Goal: Task Accomplishment & Management: Use online tool/utility

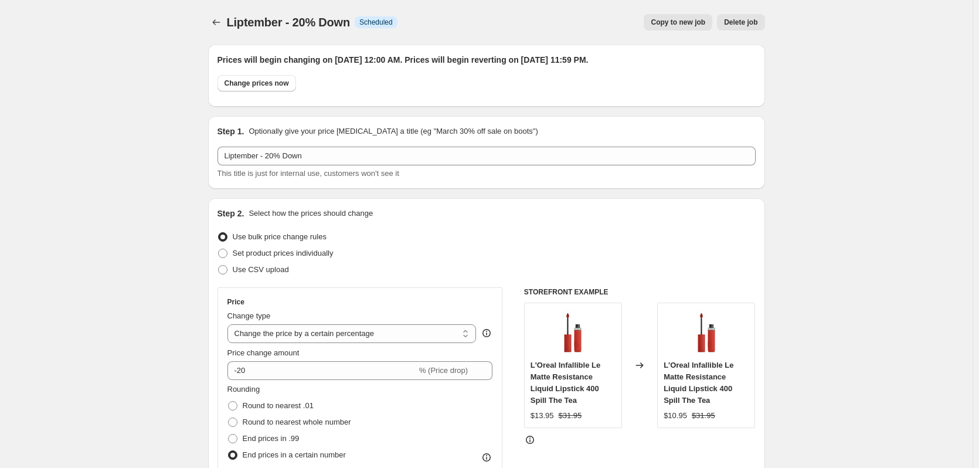
select select "percentage"
select select "no_change"
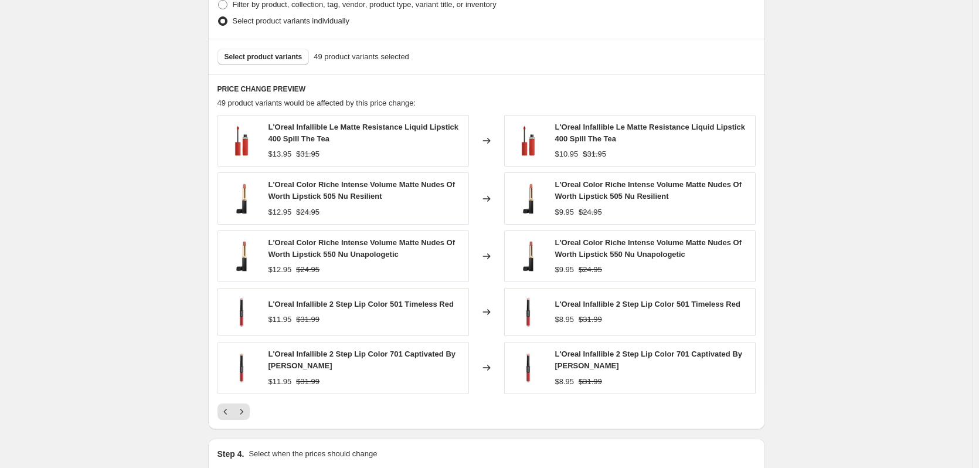
scroll to position [821, 0]
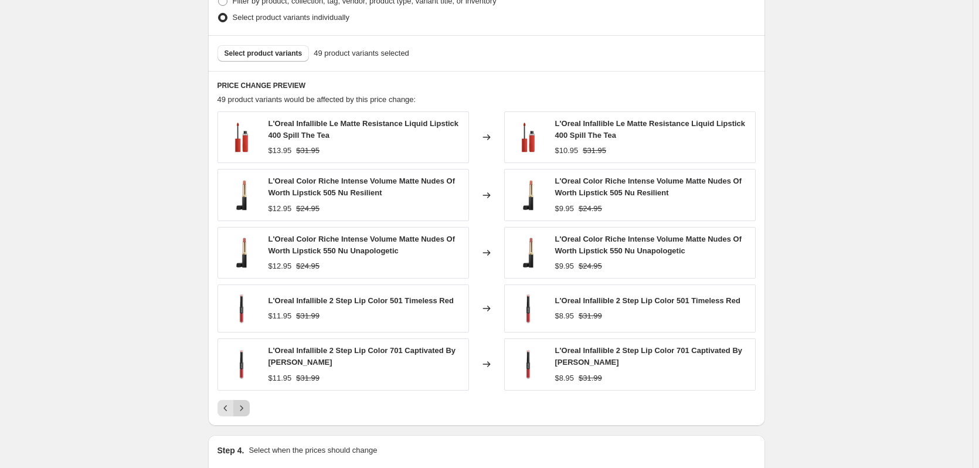
click at [242, 410] on icon "Next" at bounding box center [242, 408] width 12 height 12
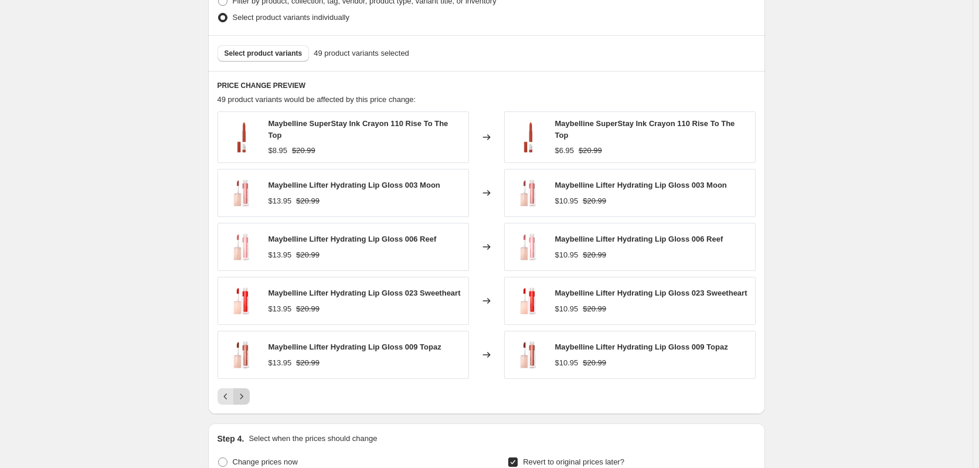
click at [246, 398] on icon "Next" at bounding box center [242, 396] width 12 height 12
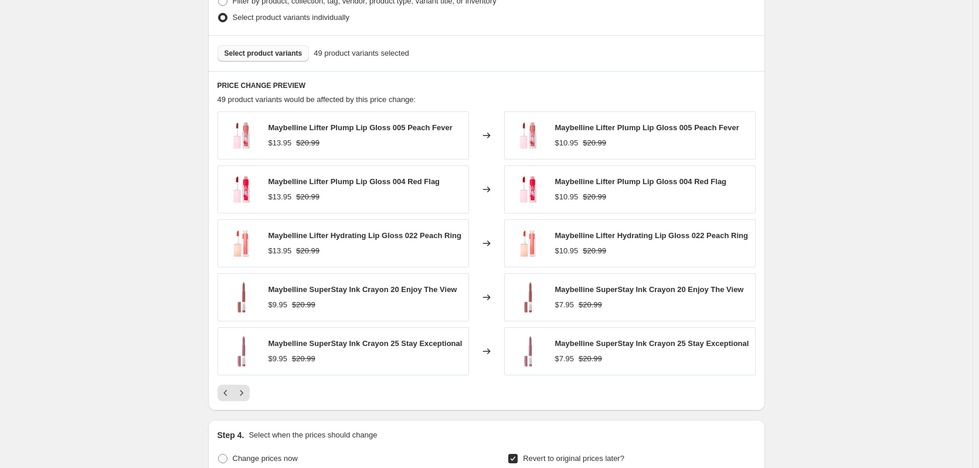
click at [269, 62] on button "Select product variants" at bounding box center [264, 53] width 92 height 16
drag, startPoint x: 267, startPoint y: 286, endPoint x: 388, endPoint y: 294, distance: 121.0
click at [388, 294] on div "Maybelline SuperStay Ink Crayon 20 Enjoy The View $9.95 $20.99" at bounding box center [344, 297] width 252 height 48
copy span "Maybelline SuperStay Ink Crayon"
click at [287, 44] on div "Select product variants 49 product variants selected" at bounding box center [486, 53] width 557 height 36
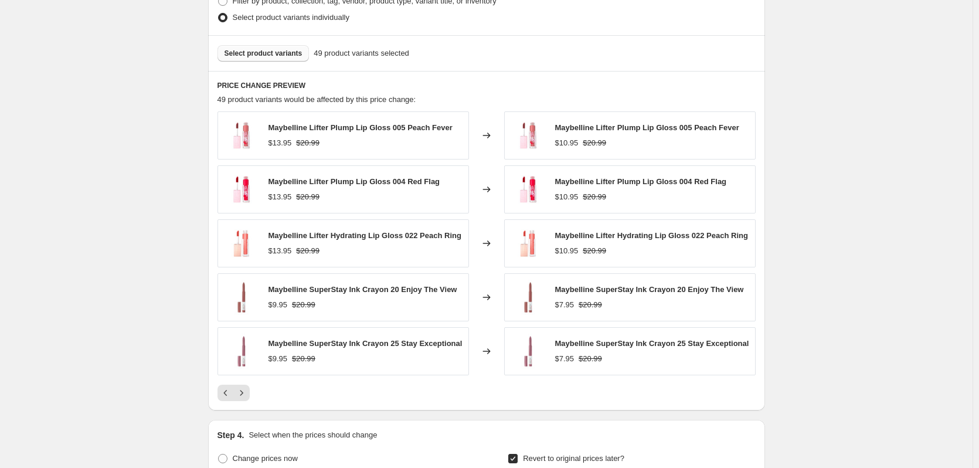
click at [293, 52] on span "Select product variants" at bounding box center [264, 53] width 78 height 9
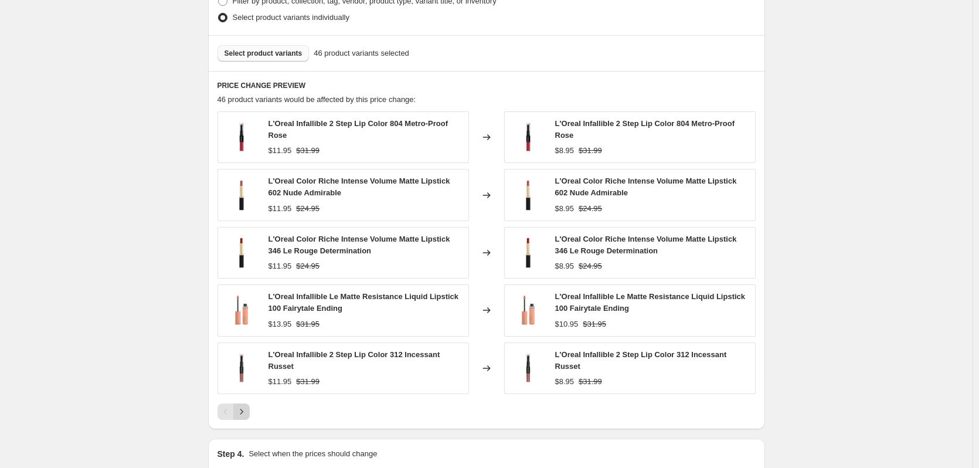
click at [246, 403] on button "Next" at bounding box center [241, 411] width 16 height 16
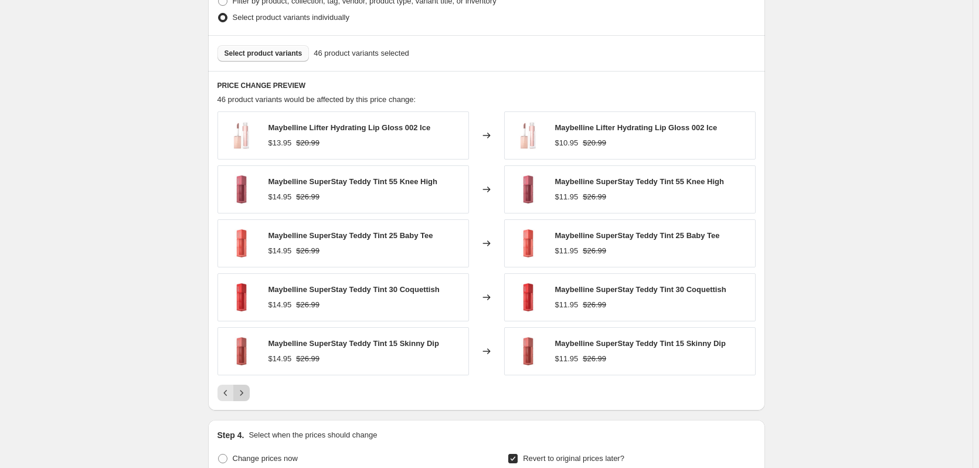
click at [246, 402] on div "PRICE CHANGE PREVIEW 46 product variants would be affected by this price change…" at bounding box center [486, 240] width 557 height 339
click at [246, 398] on icon "Next" at bounding box center [242, 393] width 12 height 12
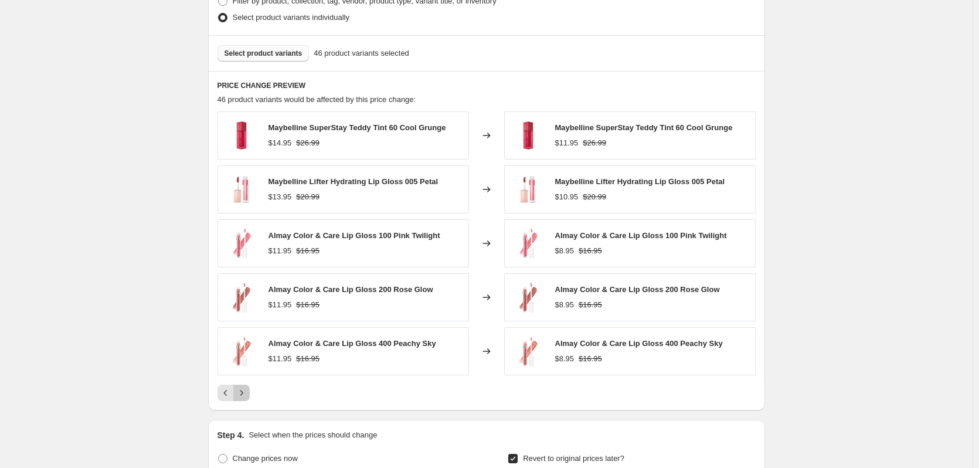
click at [246, 398] on icon "Next" at bounding box center [242, 393] width 12 height 12
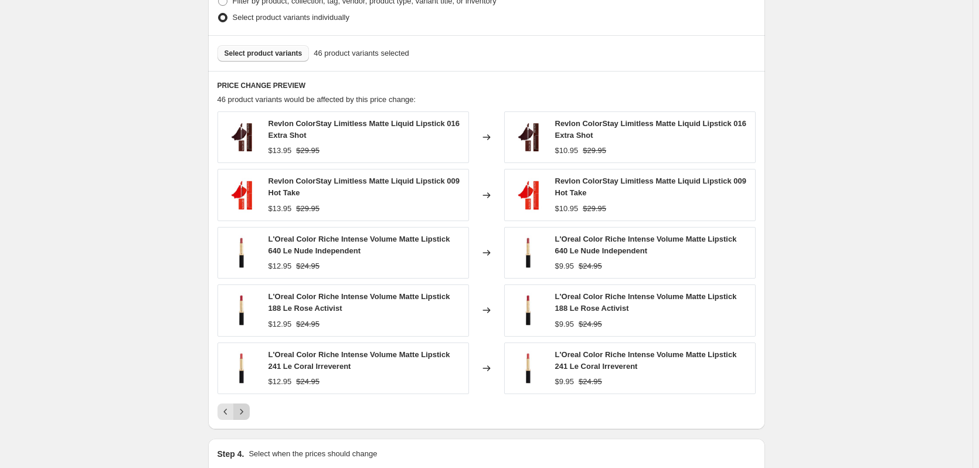
click at [246, 398] on div "Revlon ColorStay Limitless Matte Liquid Lipstick 016 Extra Shot $13.95 $29.95 C…" at bounding box center [487, 265] width 538 height 308
click at [241, 413] on icon "Next" at bounding box center [242, 412] width 12 height 12
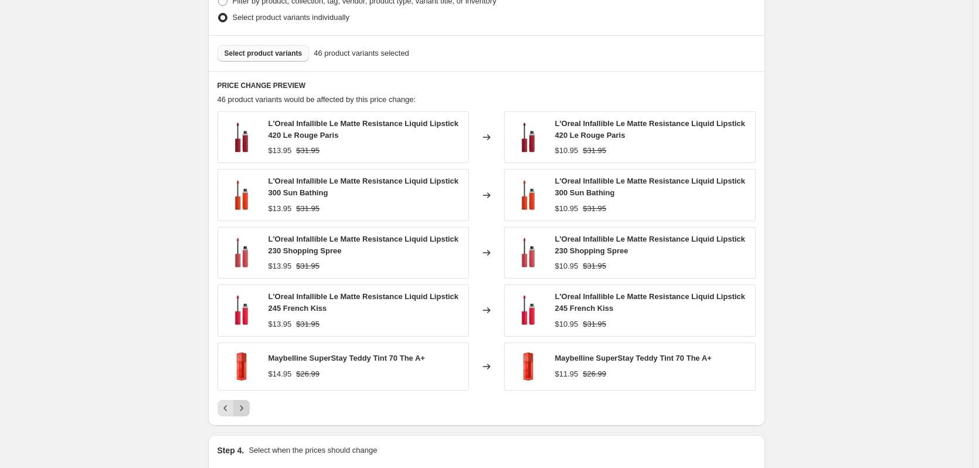
click at [243, 413] on icon "Next" at bounding box center [242, 408] width 12 height 12
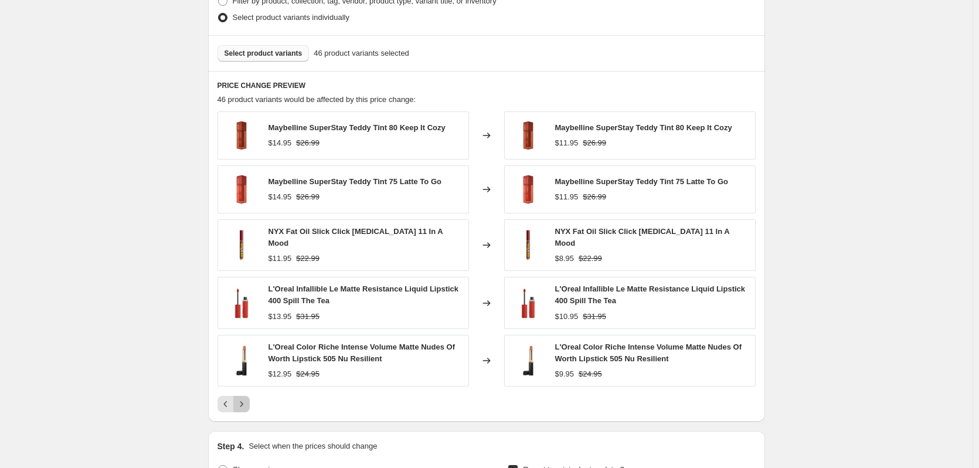
click at [247, 400] on icon "Next" at bounding box center [242, 404] width 12 height 12
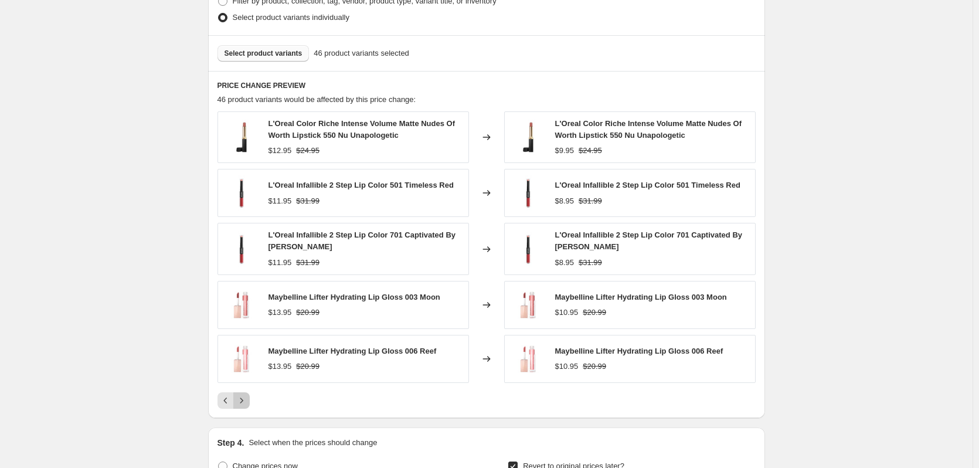
click at [247, 400] on icon "Next" at bounding box center [242, 401] width 12 height 12
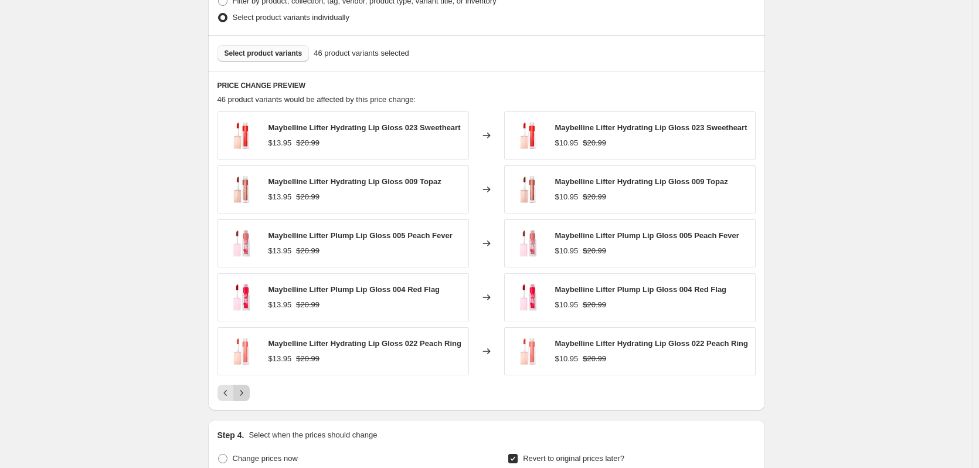
click at [247, 400] on button "Next" at bounding box center [241, 393] width 16 height 16
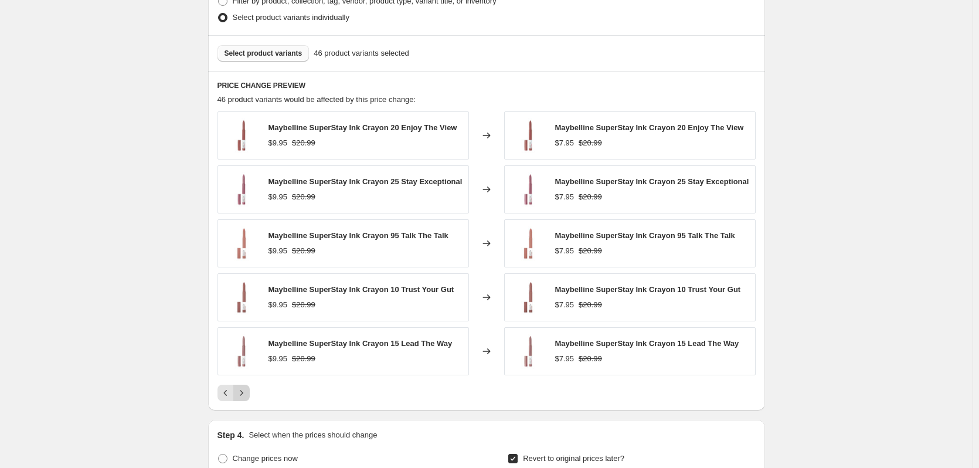
click at [247, 399] on icon "Next" at bounding box center [242, 393] width 12 height 12
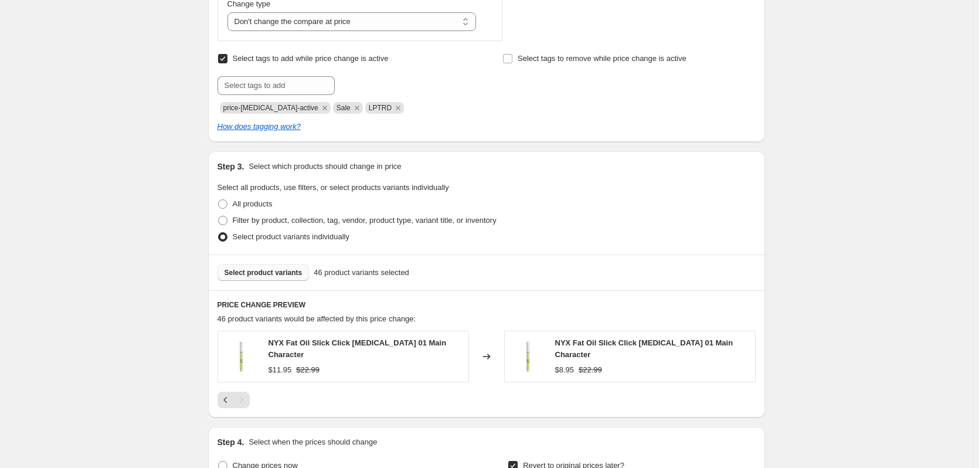
scroll to position [601, 0]
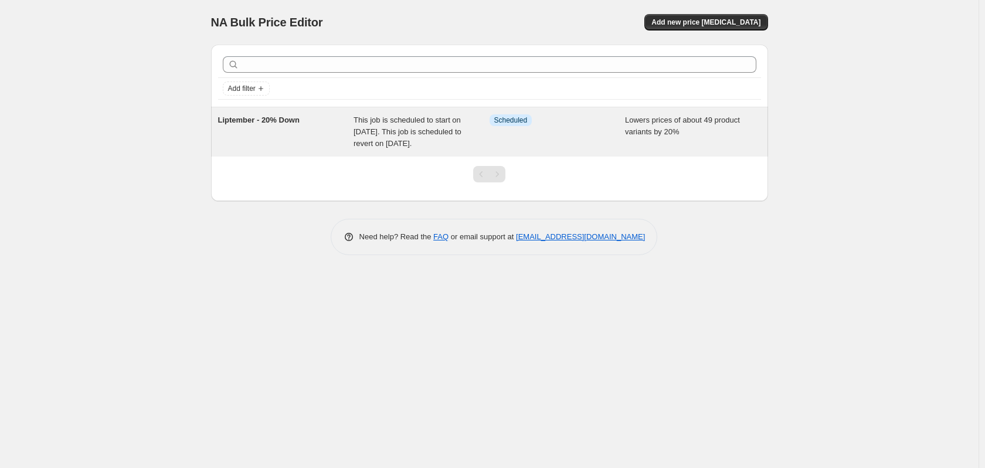
click at [245, 128] on div "Liptember - 20% Down" at bounding box center [286, 131] width 136 height 35
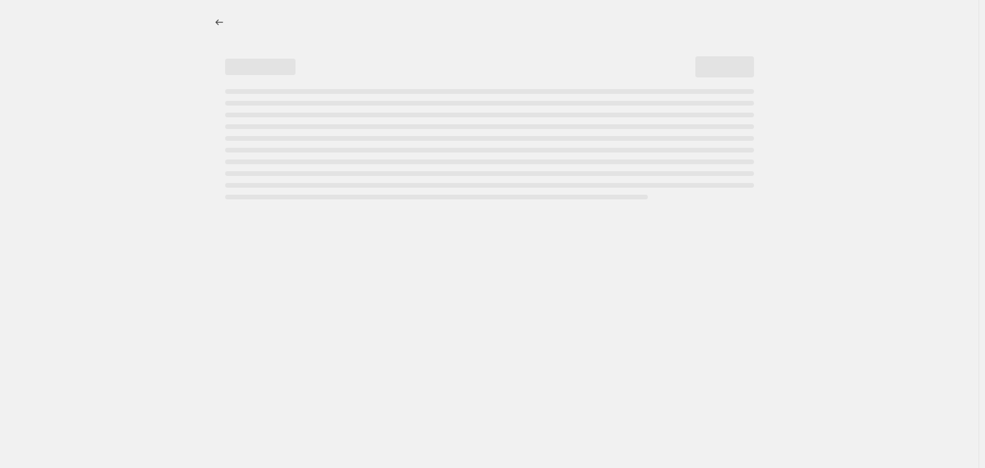
select select "percentage"
select select "no_change"
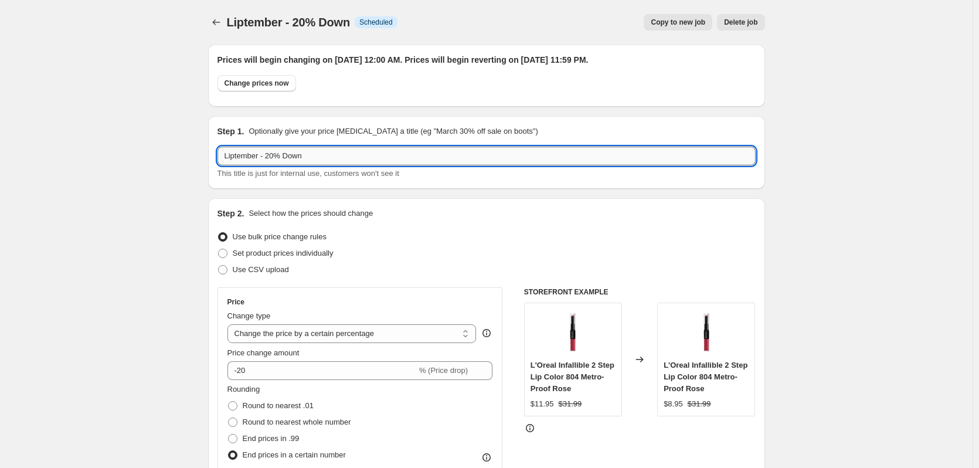
click at [306, 155] on input "Liptember - 20% Down" at bounding box center [487, 156] width 538 height 19
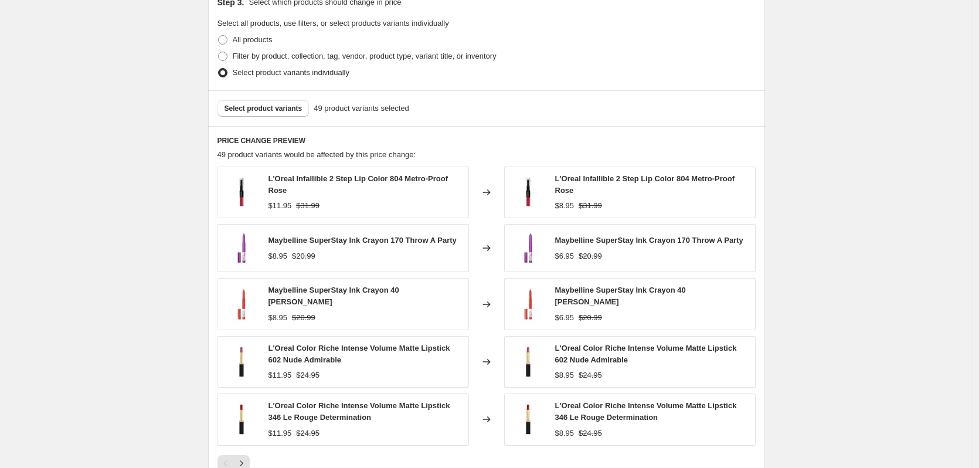
scroll to position [762, 0]
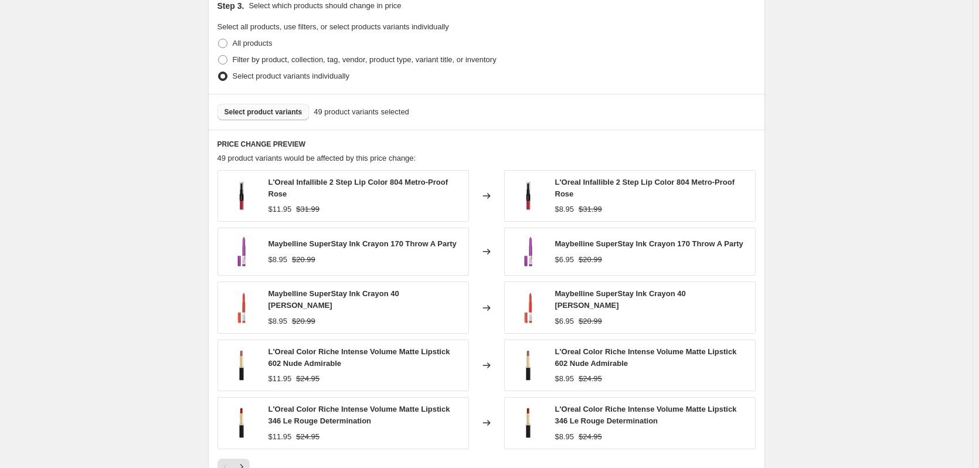
type input "Liptember - 20% Down (Paid Ads)"
click at [267, 118] on button "Select product variants" at bounding box center [264, 112] width 92 height 16
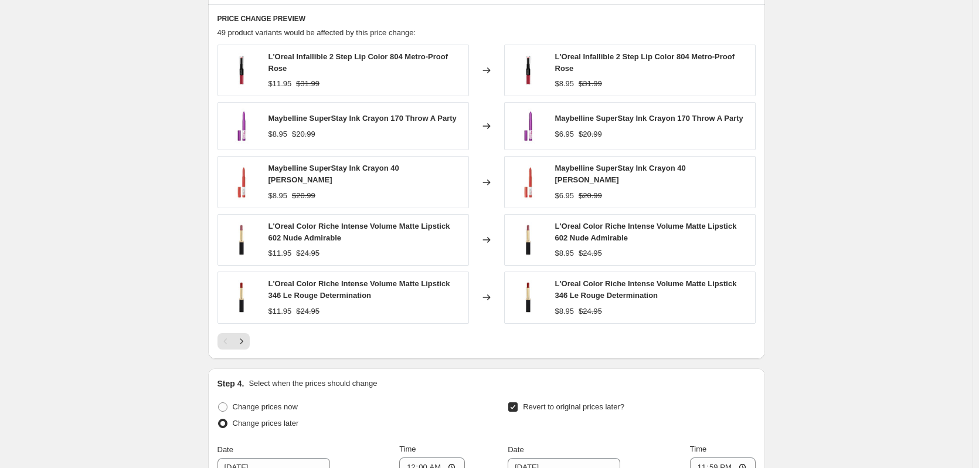
scroll to position [894, 0]
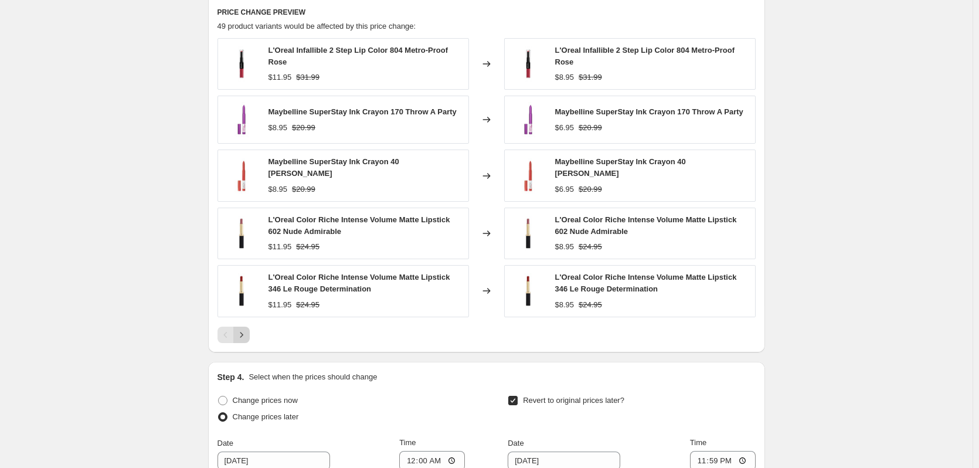
click at [244, 329] on icon "Next" at bounding box center [242, 335] width 12 height 12
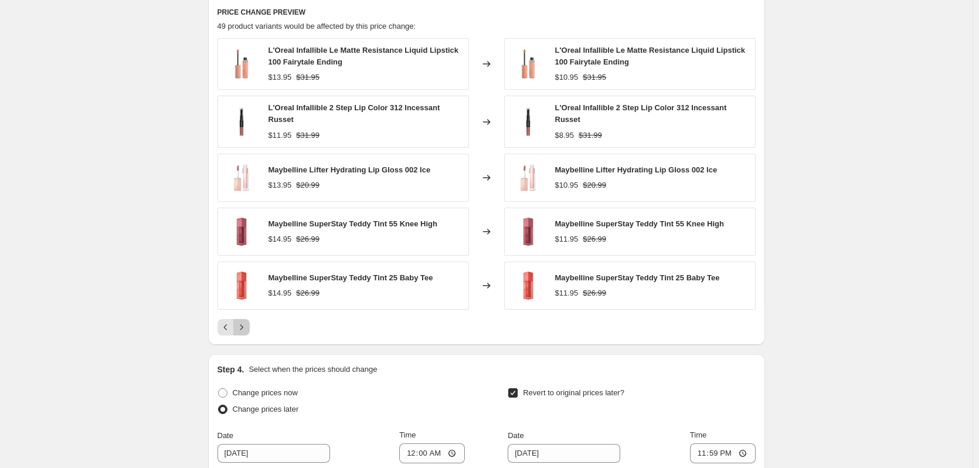
click at [244, 328] on icon "Next" at bounding box center [242, 327] width 12 height 12
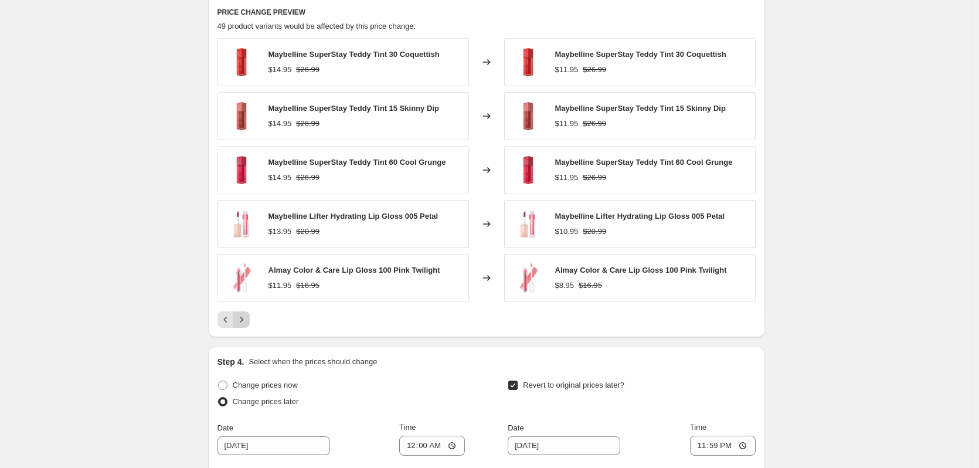
click at [244, 328] on div "PRICE CHANGE PREVIEW 49 product variants would be affected by this price change…" at bounding box center [486, 167] width 557 height 339
click at [246, 324] on icon "Next" at bounding box center [242, 320] width 12 height 12
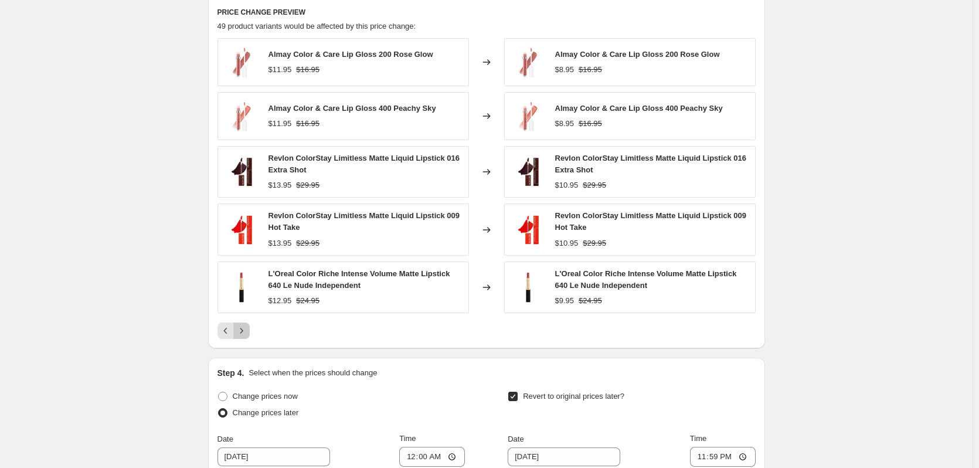
click at [246, 324] on button "Next" at bounding box center [241, 330] width 16 height 16
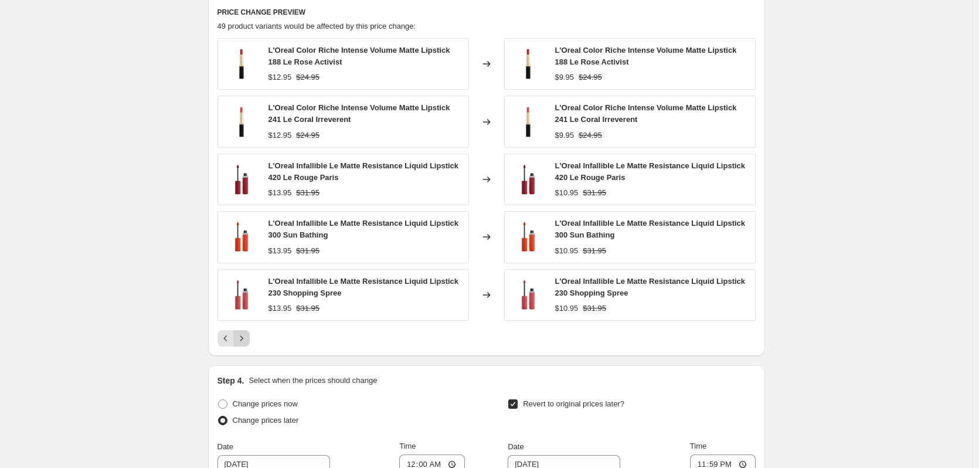
click at [246, 324] on div "L'Oreal Color Riche Intense Volume Matte Lipstick 188 Le Rose Activist $12.95 $…" at bounding box center [487, 192] width 538 height 308
click at [250, 330] on div "Pagination" at bounding box center [241, 338] width 16 height 16
click at [250, 332] on button "Next" at bounding box center [241, 338] width 16 height 16
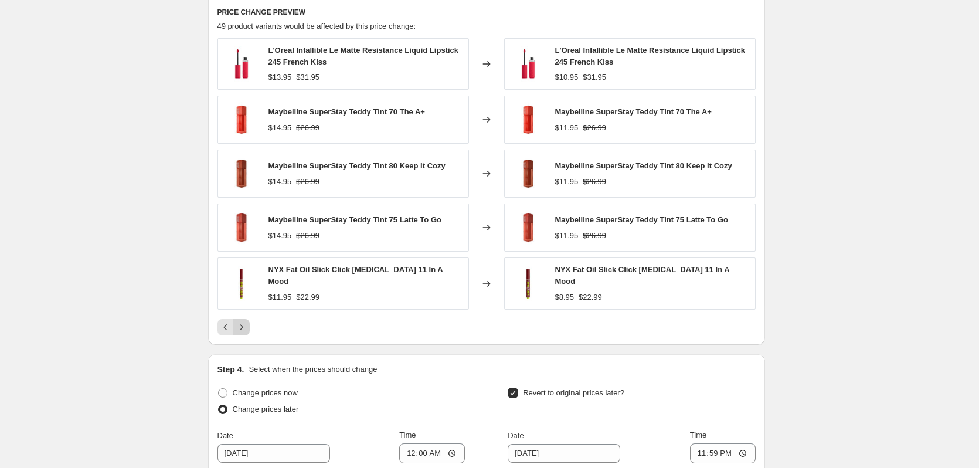
click at [250, 332] on div "PRICE CHANGE PREVIEW 49 product variants would be affected by this price change…" at bounding box center [486, 171] width 557 height 347
click at [247, 325] on icon "Next" at bounding box center [242, 327] width 12 height 12
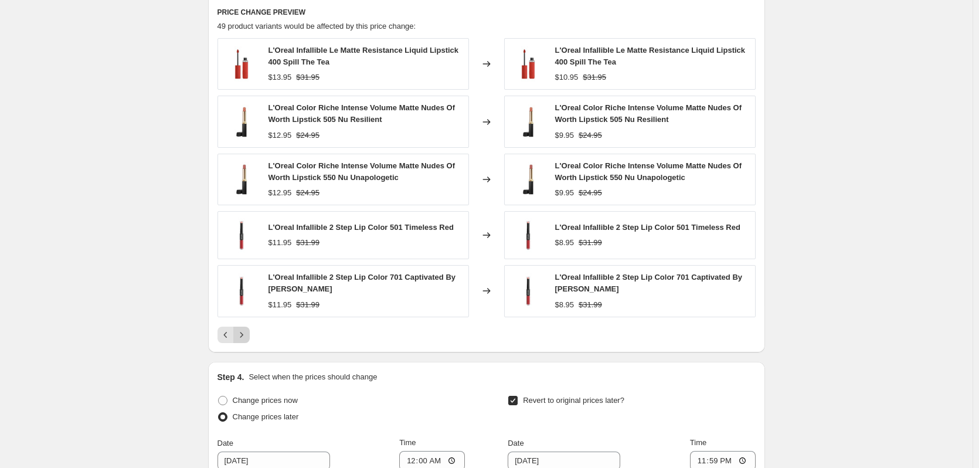
click at [248, 325] on div "L'Oreal Infallible Le Matte Resistance Liquid Lipstick 400 Spill The Tea $13.95…" at bounding box center [487, 190] width 538 height 305
click at [247, 330] on icon "Next" at bounding box center [242, 335] width 12 height 12
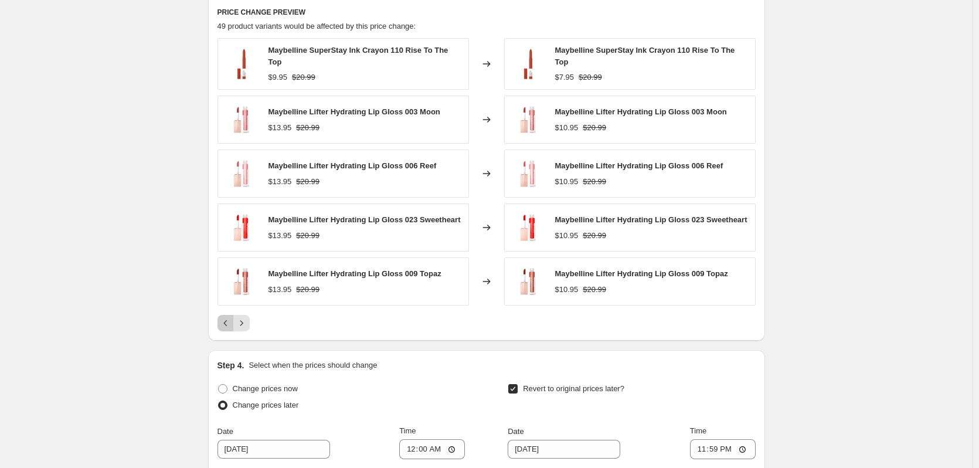
click at [227, 315] on button "Previous" at bounding box center [226, 323] width 16 height 16
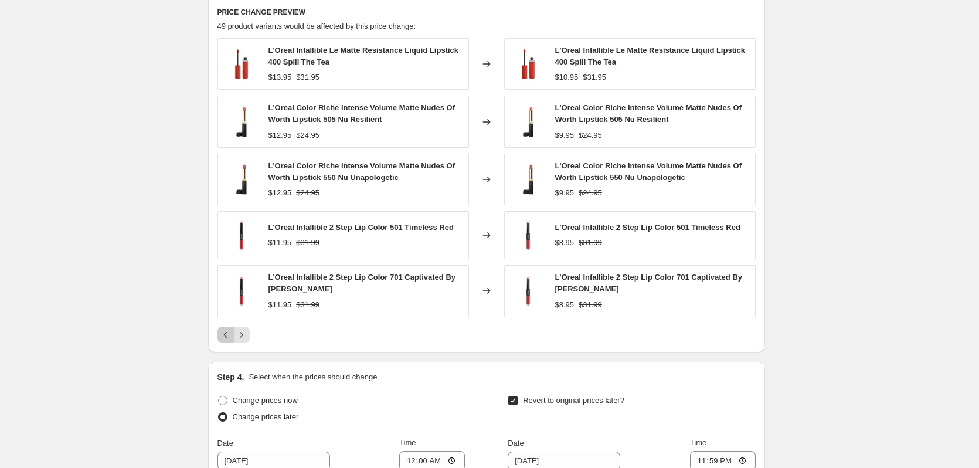
click at [223, 329] on button "Previous" at bounding box center [226, 335] width 16 height 16
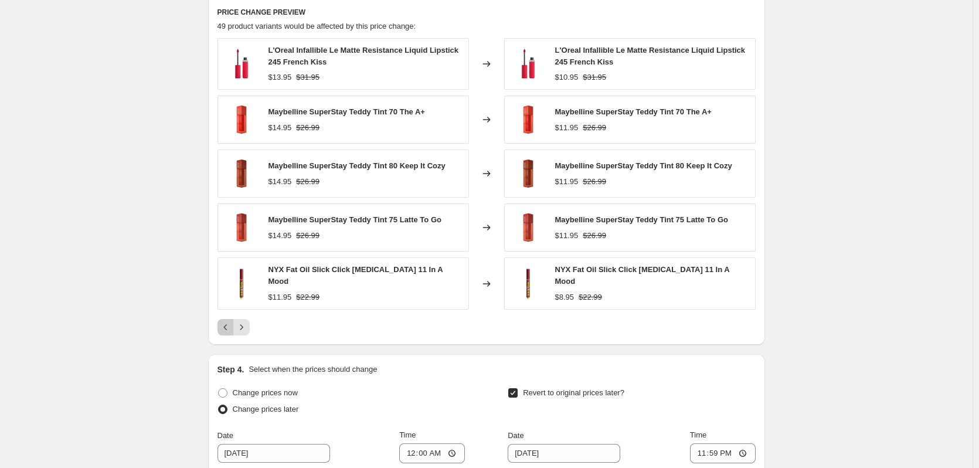
click at [223, 329] on icon "Previous" at bounding box center [226, 327] width 12 height 12
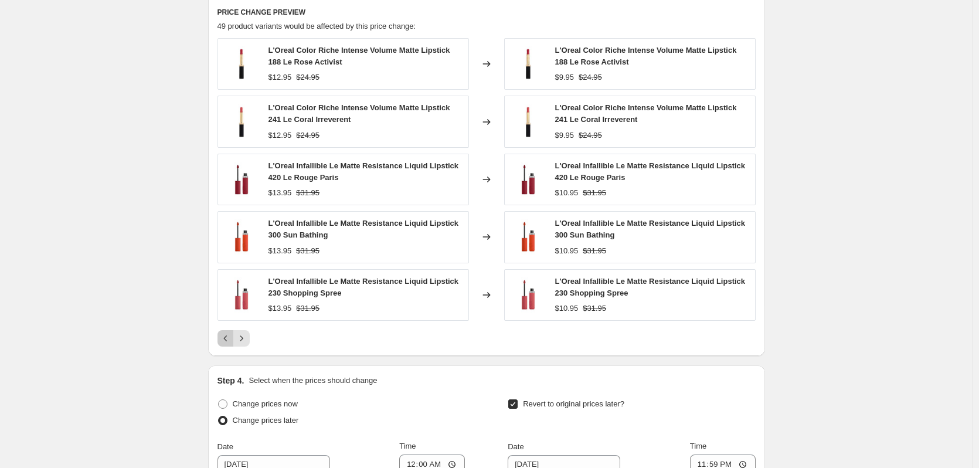
click at [230, 332] on button "Previous" at bounding box center [226, 338] width 16 height 16
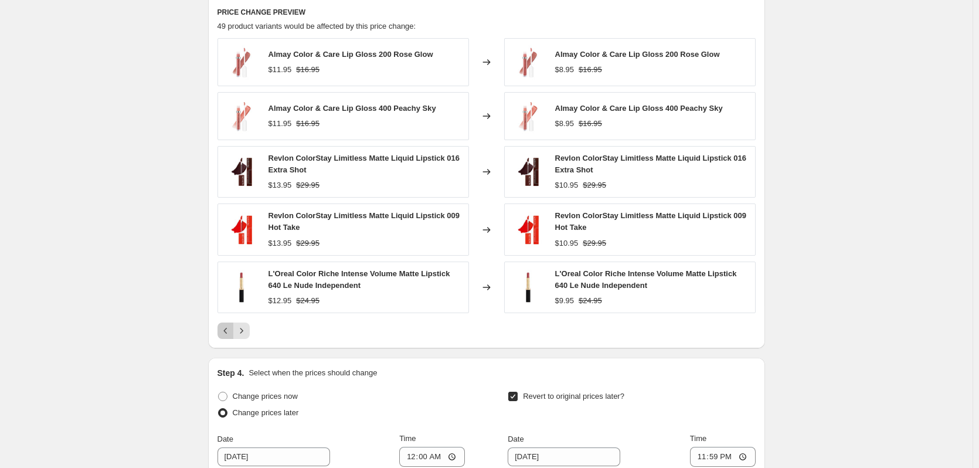
click at [230, 332] on icon "Previous" at bounding box center [226, 331] width 12 height 12
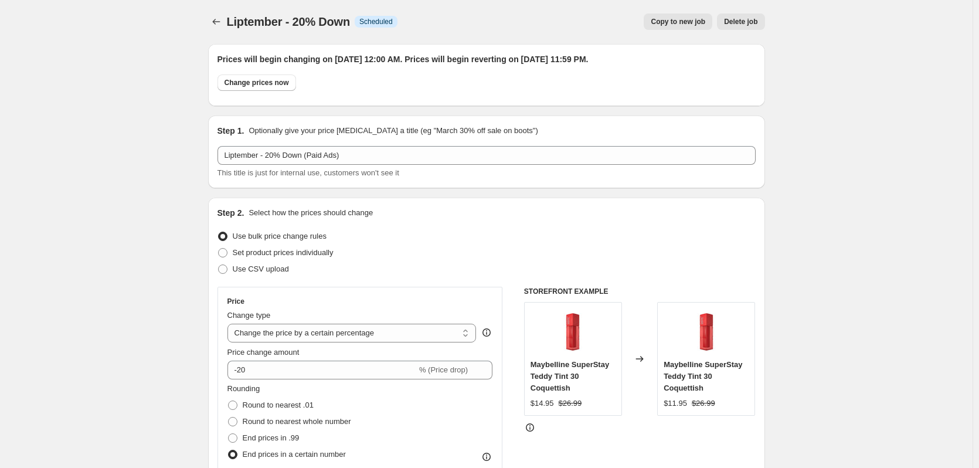
scroll to position [0, 0]
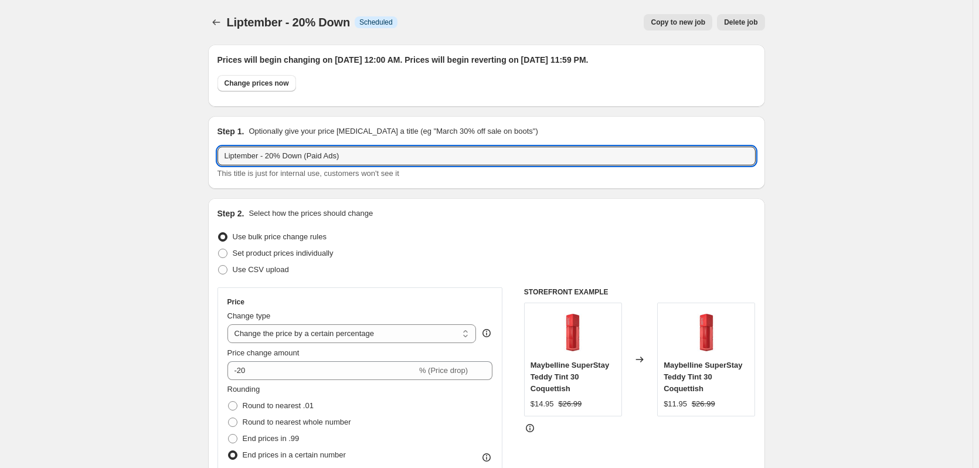
drag, startPoint x: 352, startPoint y: 164, endPoint x: 206, endPoint y: 149, distance: 146.1
click at [219, 24] on icon "Price change jobs" at bounding box center [216, 22] width 12 height 12
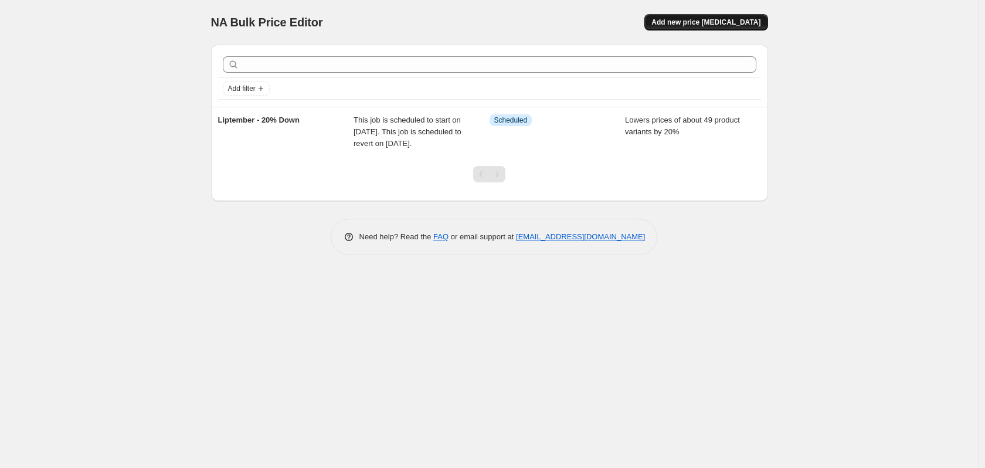
click at [678, 26] on span "Add new price [MEDICAL_DATA]" at bounding box center [705, 22] width 109 height 9
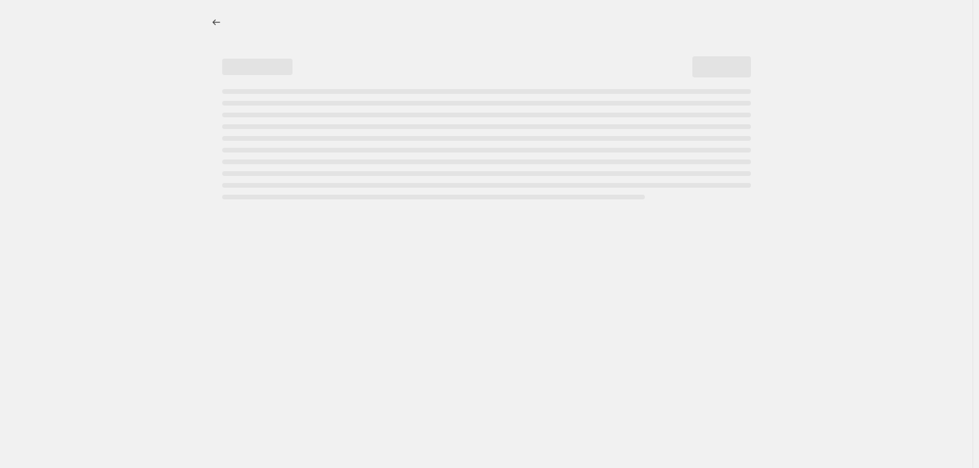
select select "percentage"
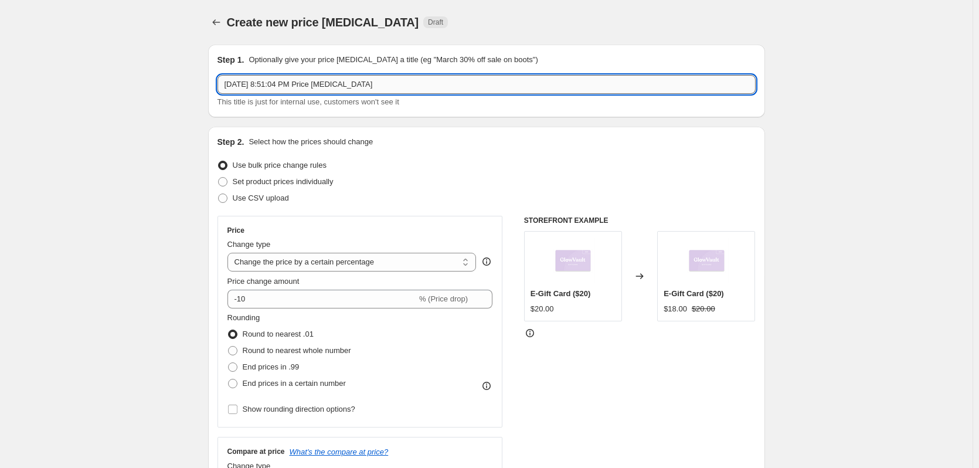
click at [253, 80] on input "[DATE] 8:51:04 PM Price [MEDICAL_DATA]" at bounding box center [487, 84] width 538 height 19
paste input "Liptember - 20% Down (Paid Ads)"
drag, startPoint x: 517, startPoint y: 83, endPoint x: 120, endPoint y: 66, distance: 397.3
paste input "Liptember - 20% Down (Paid Ads)"
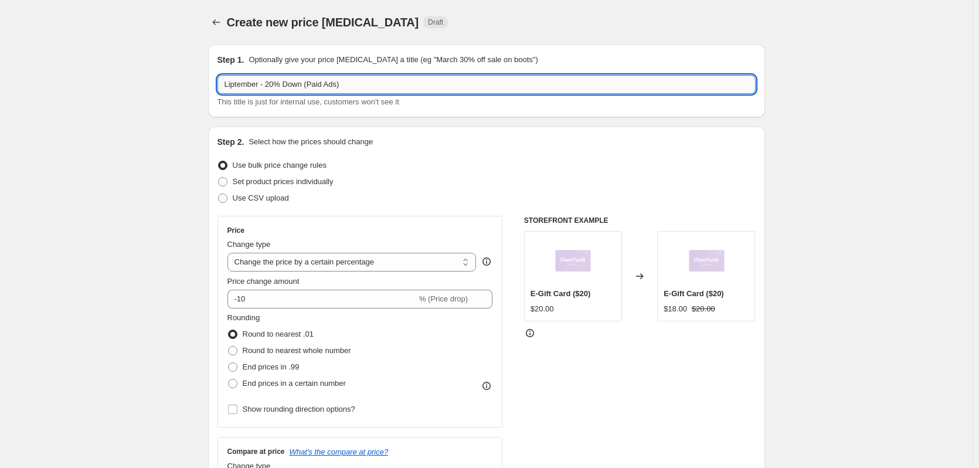
drag, startPoint x: 303, startPoint y: 86, endPoint x: 314, endPoint y: 92, distance: 12.4
click at [304, 86] on input "Liptember - 20% Down (Paid Ads)" at bounding box center [487, 84] width 538 height 19
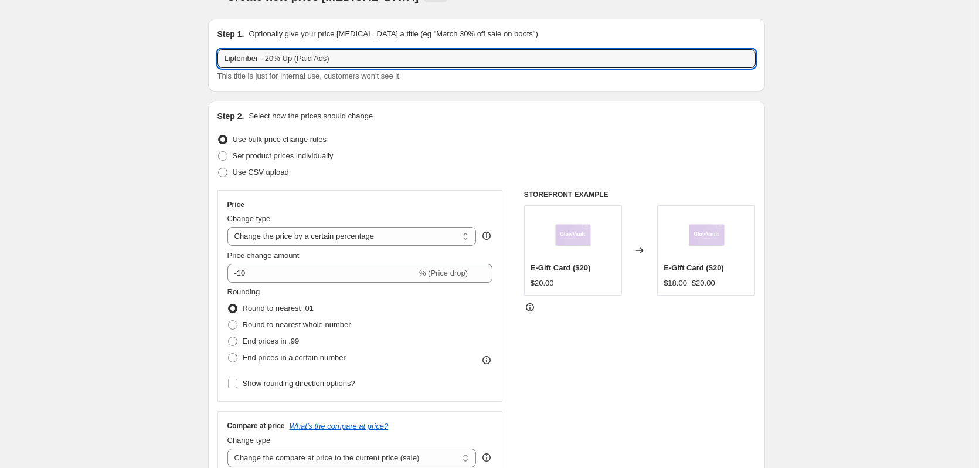
scroll to position [29, 0]
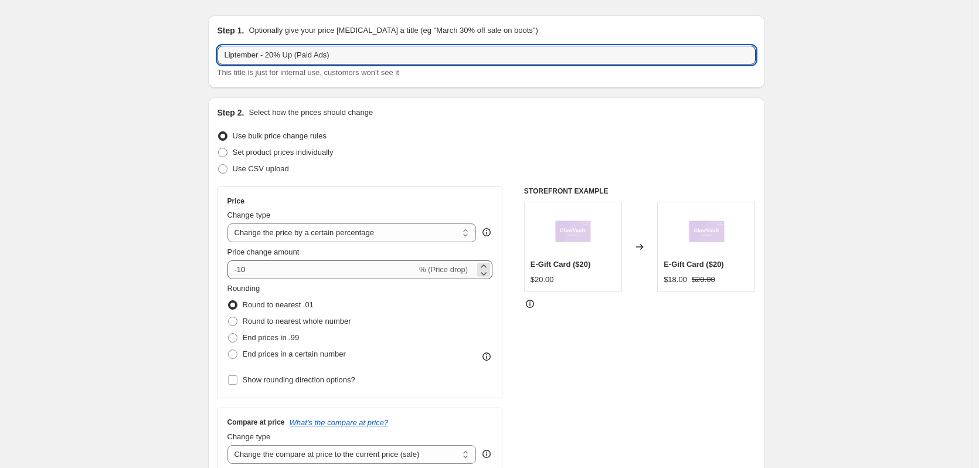
type input "Liptember - 20% Up (Paid Ads)"
click at [283, 263] on input "-10" at bounding box center [321, 269] width 189 height 19
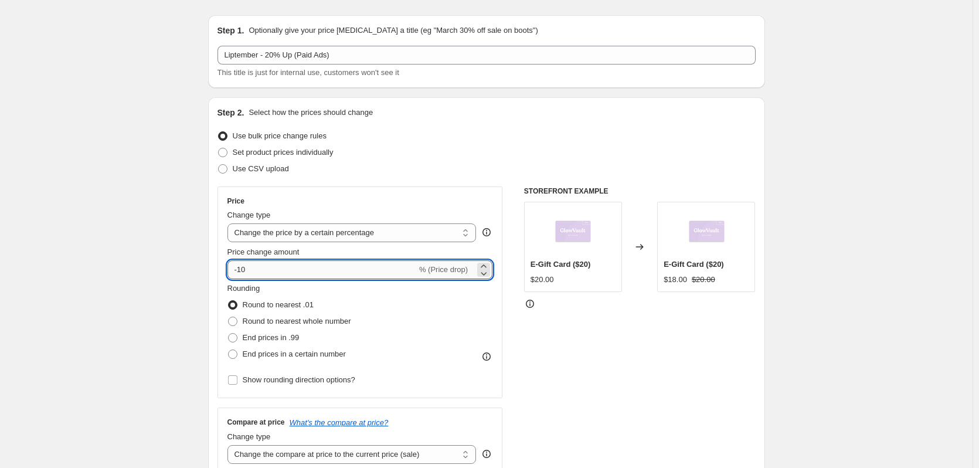
type input "-1"
type input "-20"
click at [269, 356] on span "End prices in a certain number" at bounding box center [294, 353] width 103 height 9
click at [229, 350] on input "End prices in a certain number" at bounding box center [228, 349] width 1 height 1
radio input "true"
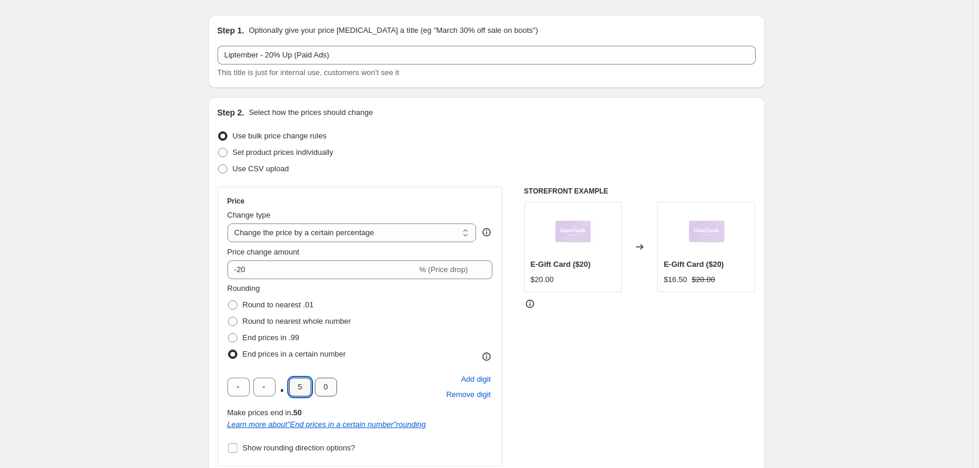
drag, startPoint x: 297, startPoint y: 385, endPoint x: 329, endPoint y: 394, distance: 33.4
click at [310, 390] on input "5" at bounding box center [300, 387] width 22 height 19
type input "9"
click at [329, 394] on input "0" at bounding box center [326, 387] width 22 height 19
drag, startPoint x: 320, startPoint y: 375, endPoint x: 308, endPoint y: 354, distance: 24.9
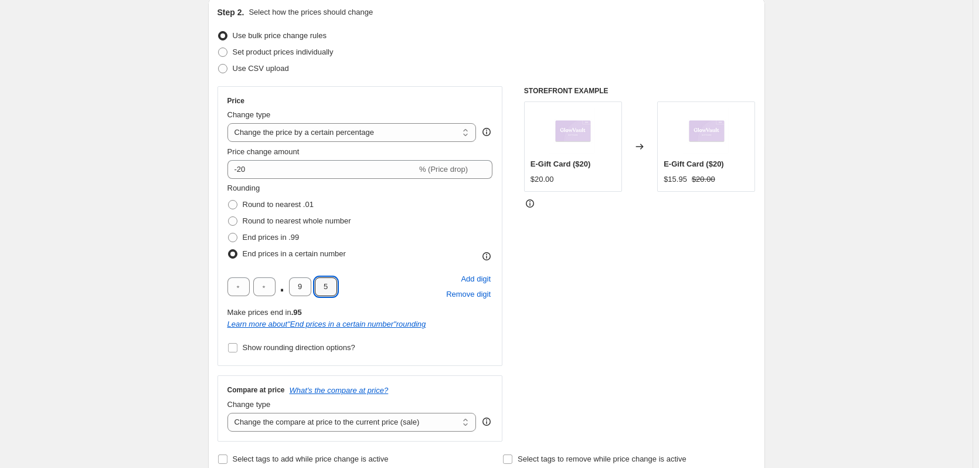
scroll to position [161, 0]
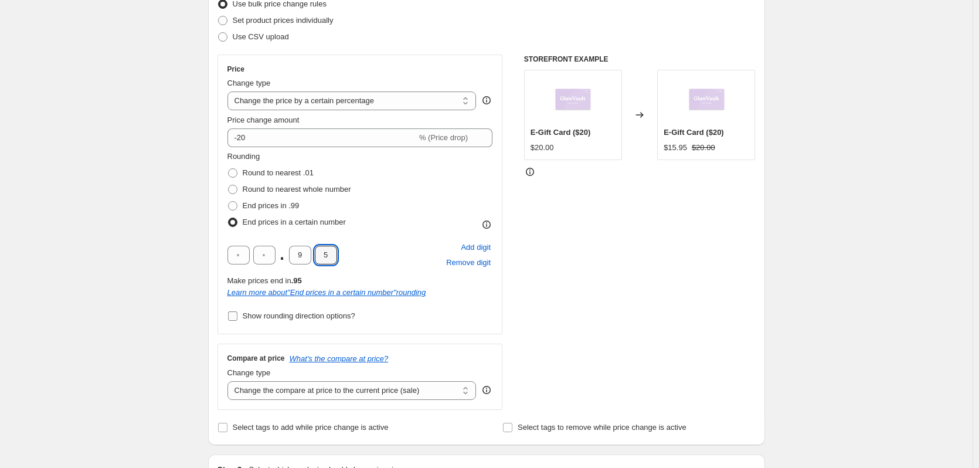
type input "5"
click at [243, 320] on label "Show rounding direction options?" at bounding box center [291, 316] width 128 height 16
click at [237, 320] on input "Show rounding direction options?" at bounding box center [232, 315] width 9 height 9
checkbox input "true"
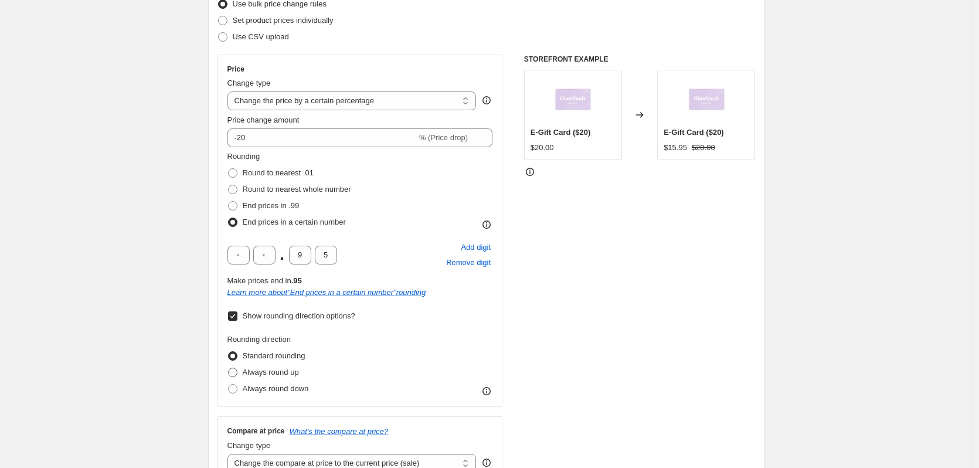
click at [276, 372] on span "Always round up" at bounding box center [271, 372] width 56 height 9
click at [229, 368] on input "Always round up" at bounding box center [228, 368] width 1 height 1
radio input "true"
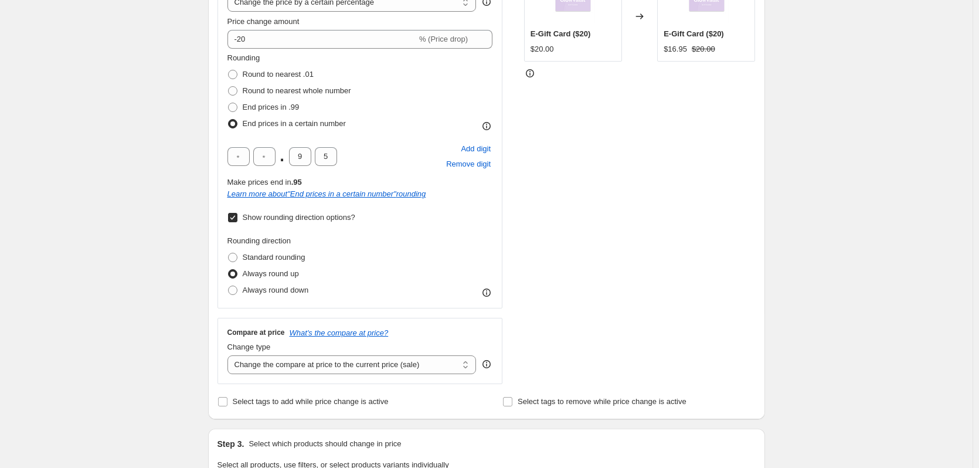
scroll to position [264, 0]
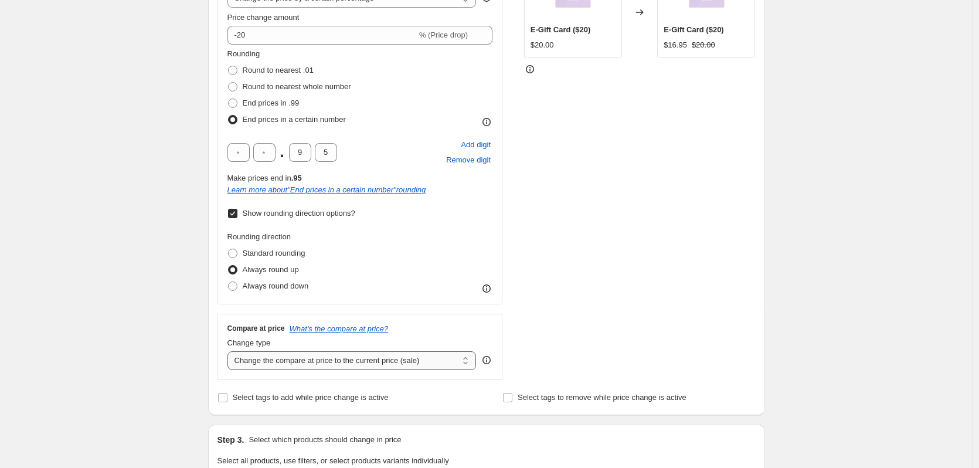
click at [273, 363] on select "Change the compare at price to the current price (sale) Change the compare at p…" at bounding box center [351, 360] width 249 height 19
select select "no_change"
click at [230, 351] on select "Change the compare at price to the current price (sale) Change the compare at p…" at bounding box center [351, 360] width 249 height 19
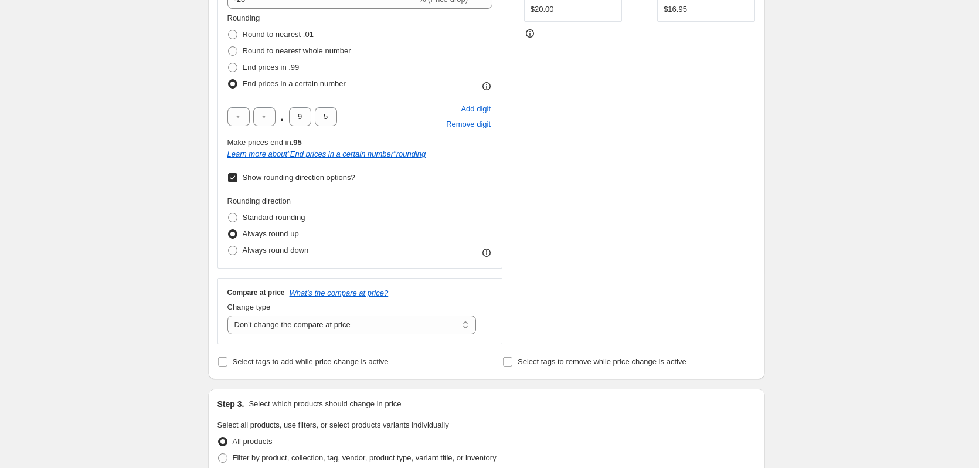
scroll to position [410, 0]
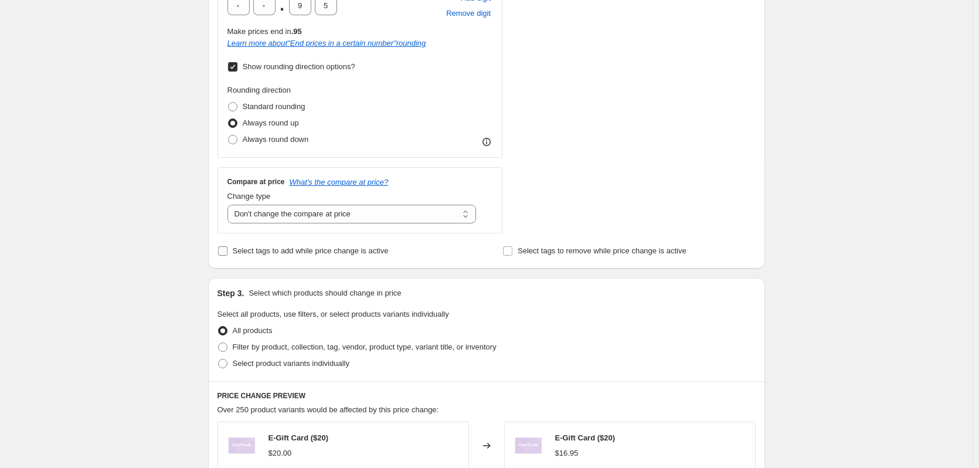
click at [260, 247] on span "Select tags to add while price change is active" at bounding box center [311, 250] width 156 height 9
click at [227, 247] on input "Select tags to add while price change is active" at bounding box center [222, 250] width 9 height 9
checkbox input "true"
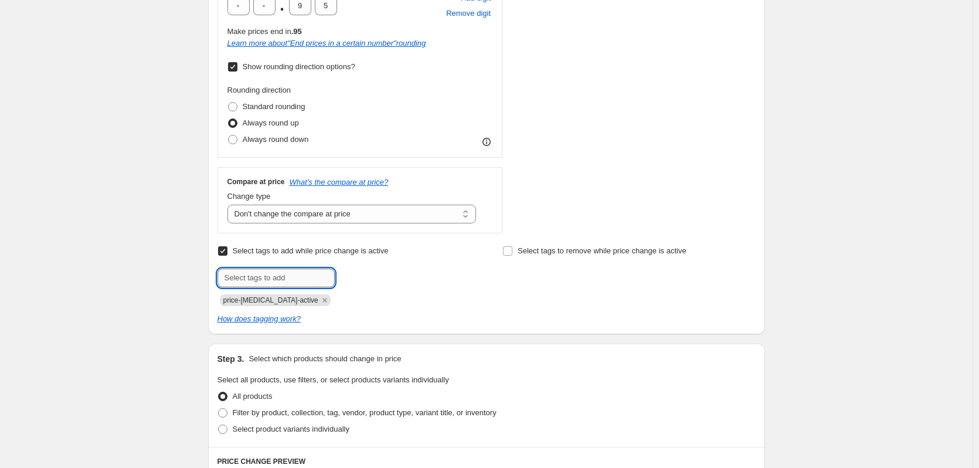
click at [268, 284] on input "text" at bounding box center [276, 278] width 117 height 19
type input "Sale"
click at [360, 284] on button "Add Sale" at bounding box center [360, 277] width 44 height 16
click at [293, 280] on input "text" at bounding box center [276, 278] width 117 height 19
type input "LPTRU"
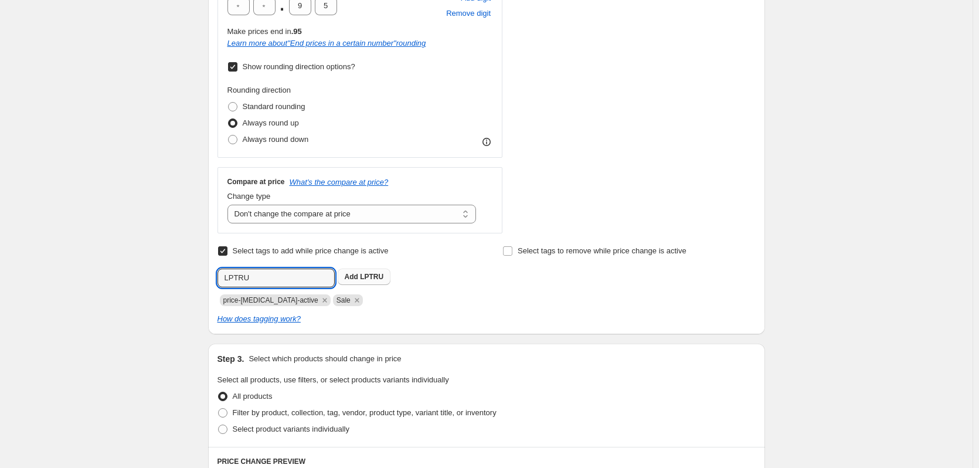
click at [354, 283] on button "Add LPTRU" at bounding box center [364, 277] width 53 height 16
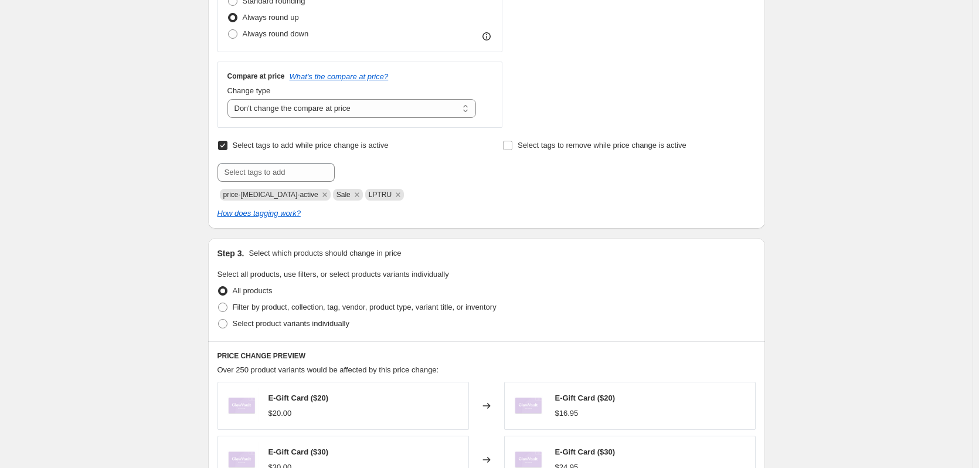
scroll to position [528, 0]
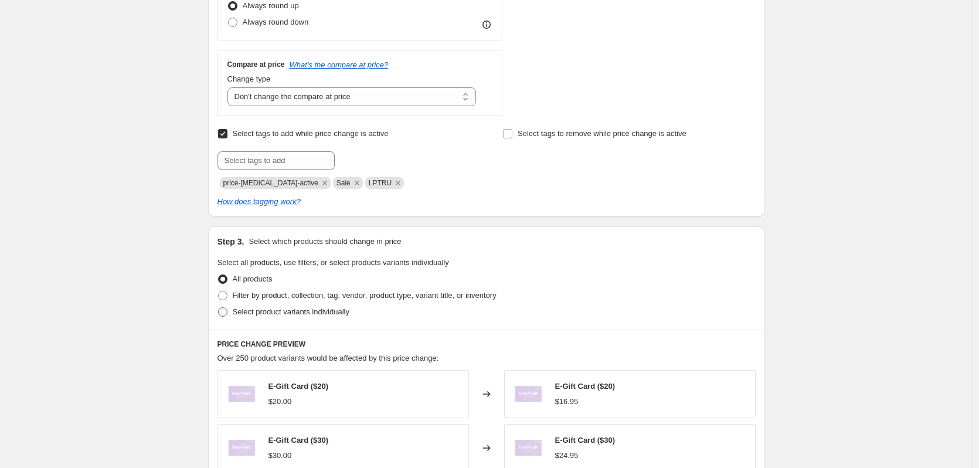
click at [300, 314] on span "Select product variants individually" at bounding box center [291, 311] width 117 height 9
click at [219, 308] on input "Select product variants individually" at bounding box center [218, 307] width 1 height 1
radio input "true"
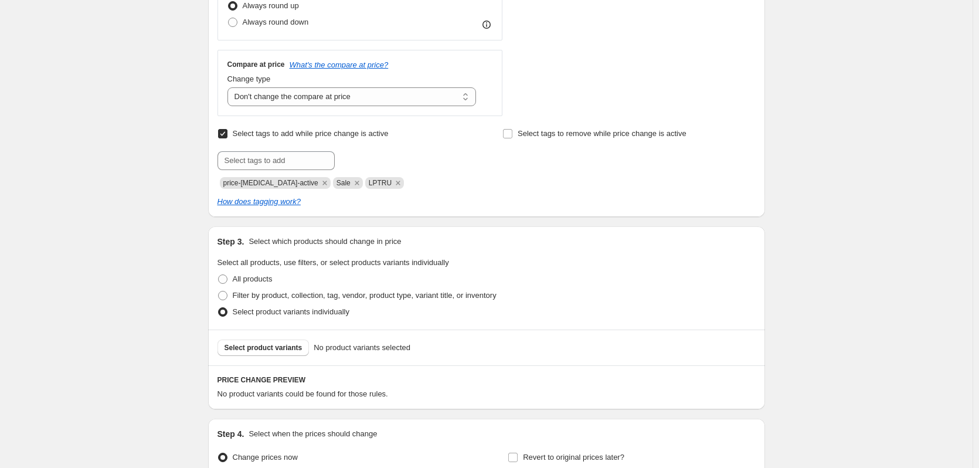
click at [288, 337] on div "Select product variants No product variants selected" at bounding box center [486, 347] width 557 height 36
click at [288, 345] on span "Select product variants" at bounding box center [264, 347] width 78 height 9
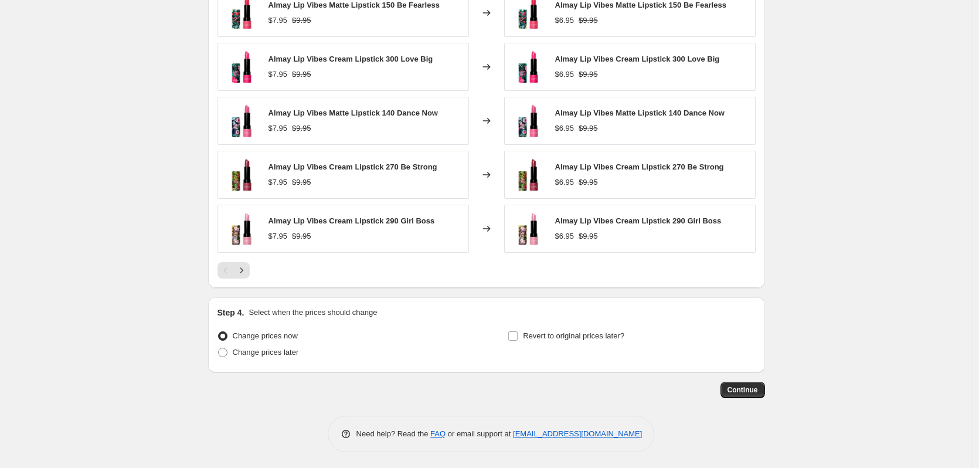
scroll to position [947, 0]
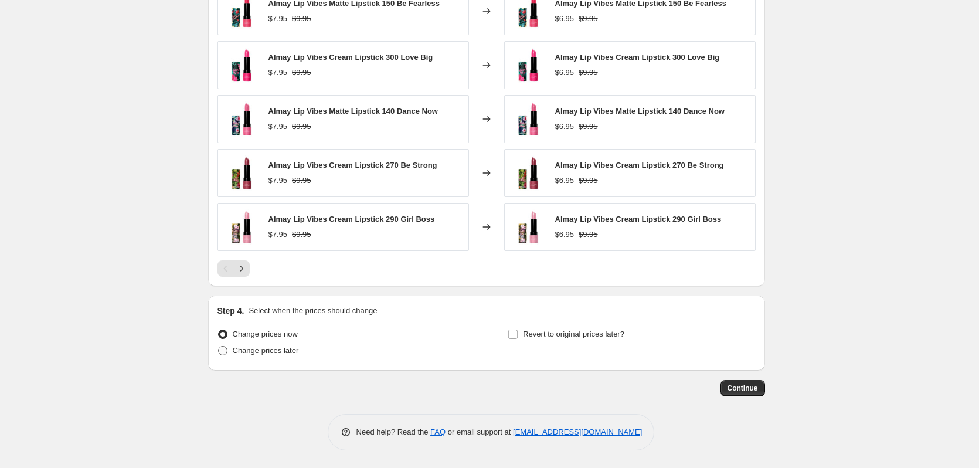
click at [277, 349] on span "Change prices later" at bounding box center [266, 350] width 66 height 9
click at [219, 346] on input "Change prices later" at bounding box center [218, 346] width 1 height 1
radio input "true"
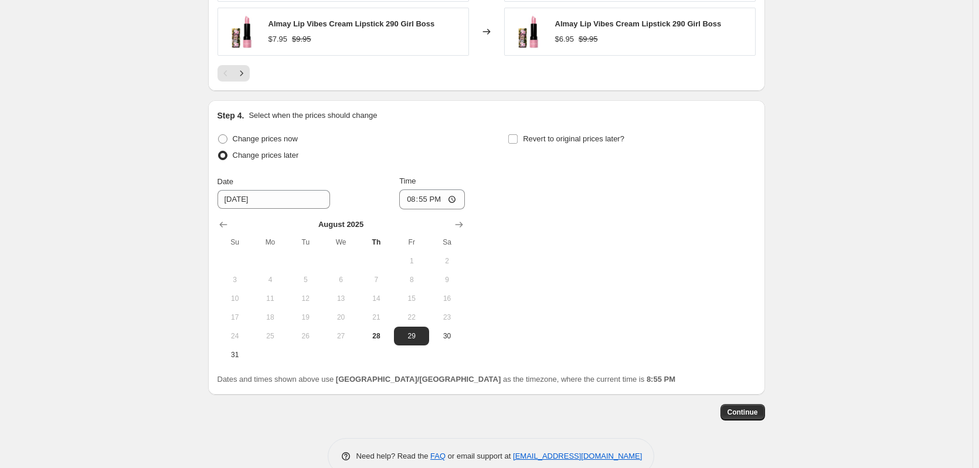
scroll to position [1166, 0]
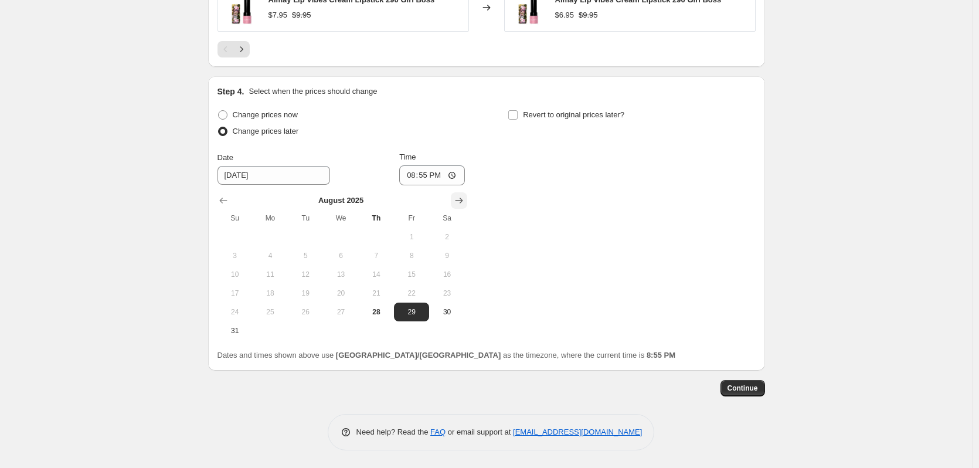
click at [464, 195] on icon "Show next month, September 2025" at bounding box center [459, 201] width 12 height 12
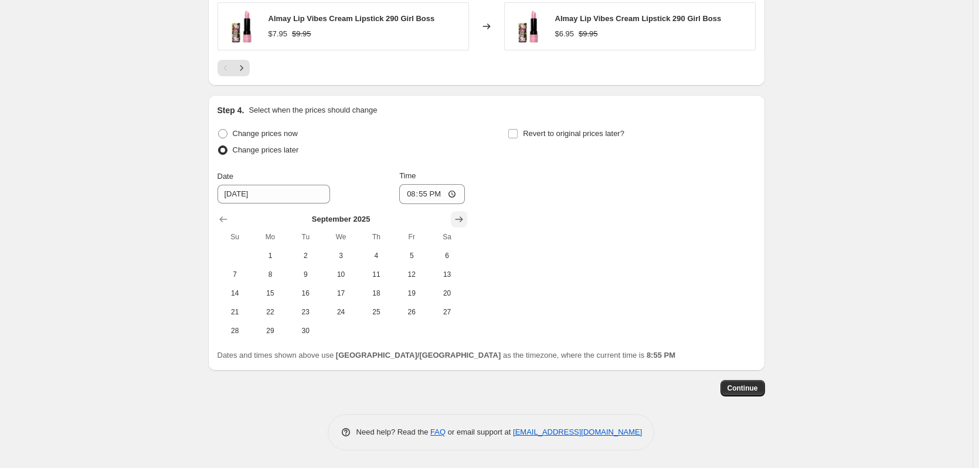
scroll to position [1147, 0]
click at [272, 248] on button "1" at bounding box center [270, 255] width 35 height 19
type input "[DATE]"
click at [407, 197] on input "20:55" at bounding box center [432, 194] width 66 height 20
type input "00:00"
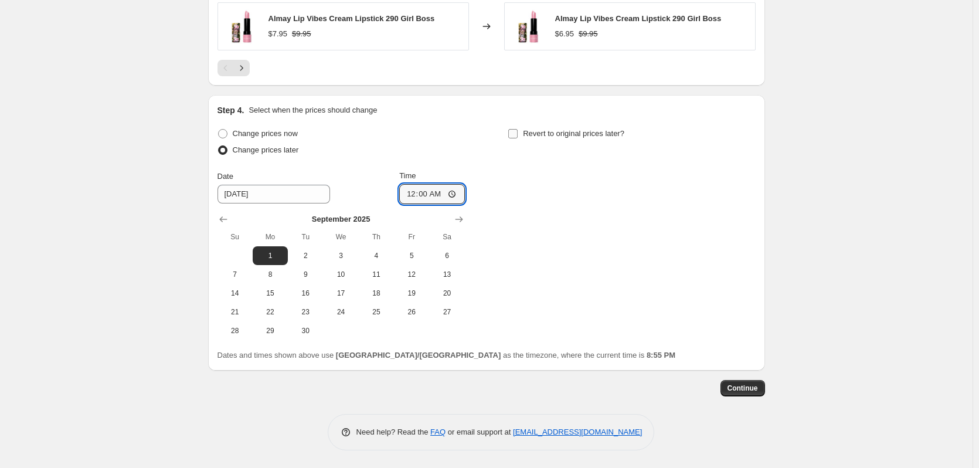
click at [525, 127] on label "Revert to original prices later?" at bounding box center [566, 133] width 117 height 16
click at [518, 129] on input "Revert to original prices later?" at bounding box center [512, 133] width 9 height 9
checkbox input "true"
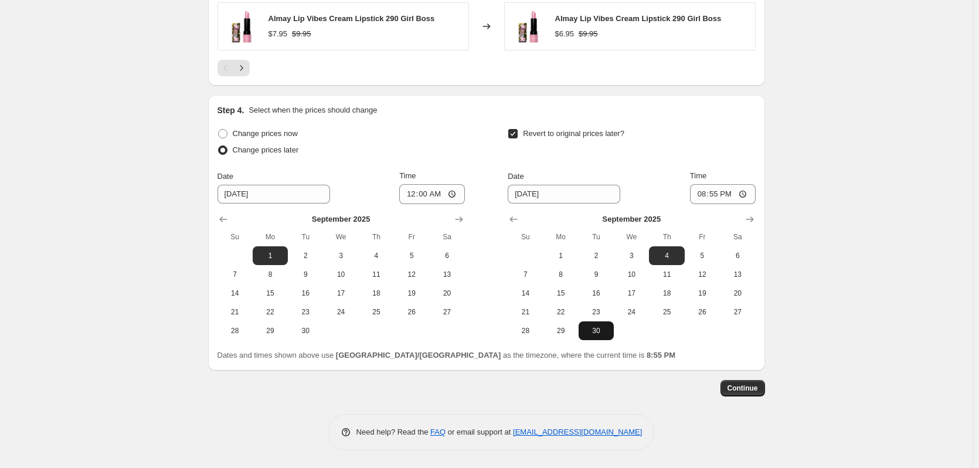
click at [603, 335] on span "30" at bounding box center [596, 330] width 26 height 9
type input "[DATE]"
click at [704, 195] on input "20:55" at bounding box center [723, 194] width 66 height 20
type input "23:59"
click at [691, 142] on div "Revert to original prices later?" at bounding box center [631, 142] width 247 height 35
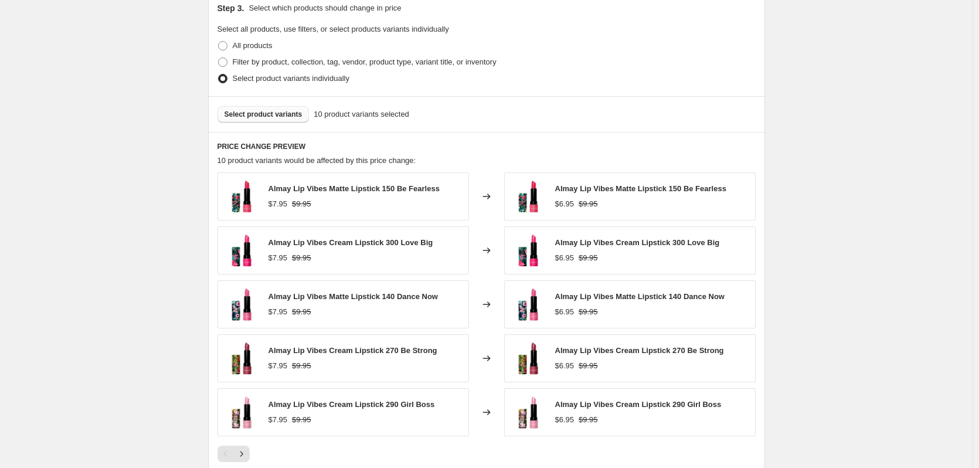
scroll to position [752, 0]
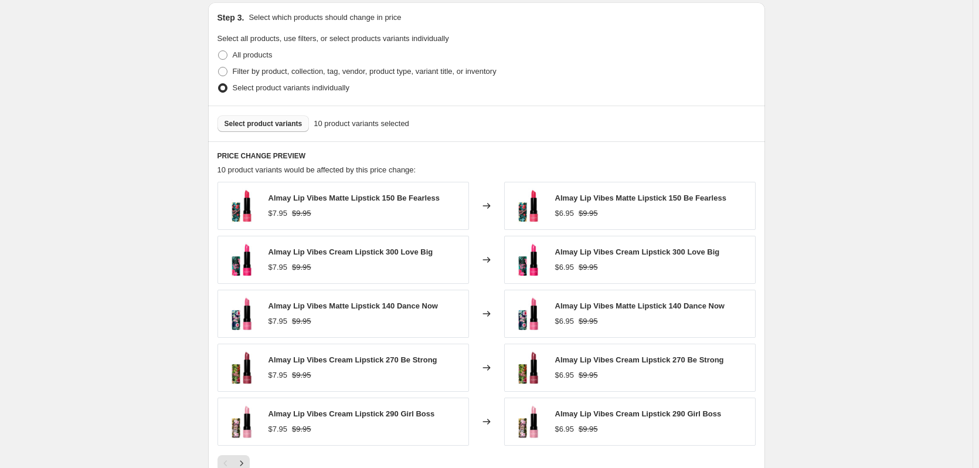
click at [255, 121] on span "Select product variants" at bounding box center [264, 123] width 78 height 9
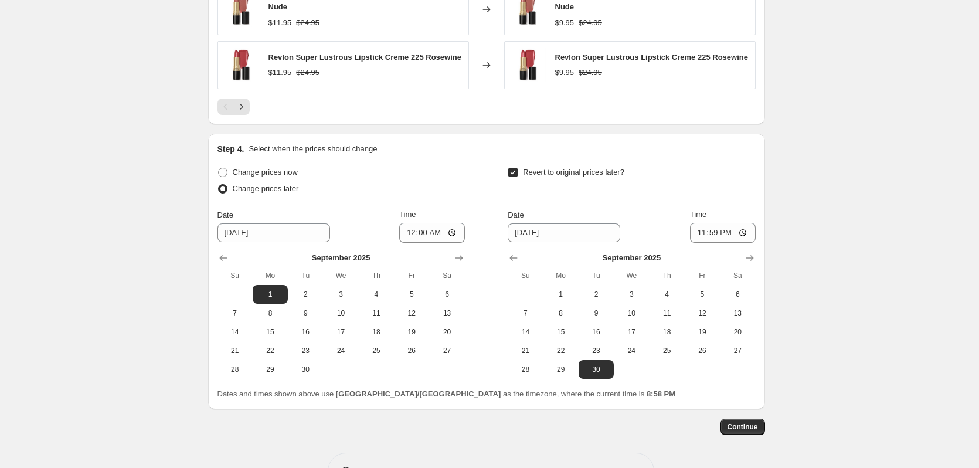
scroll to position [1155, 0]
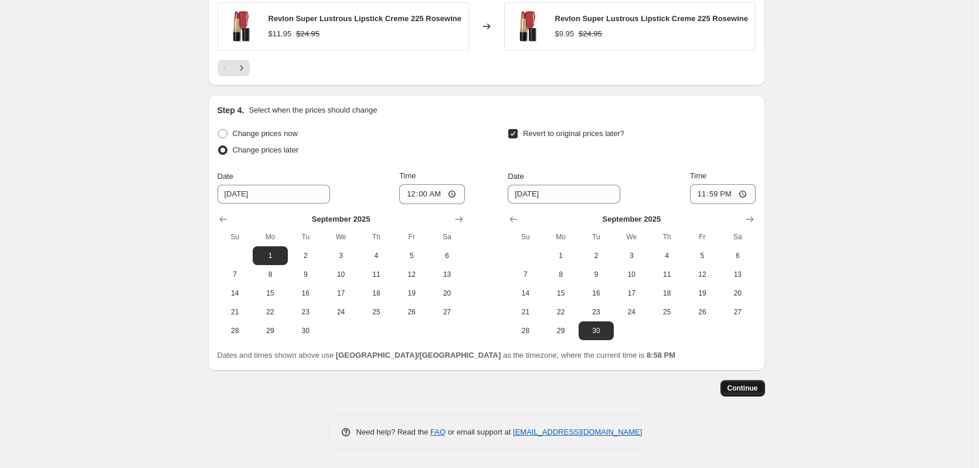
click at [738, 388] on span "Continue" at bounding box center [743, 387] width 30 height 9
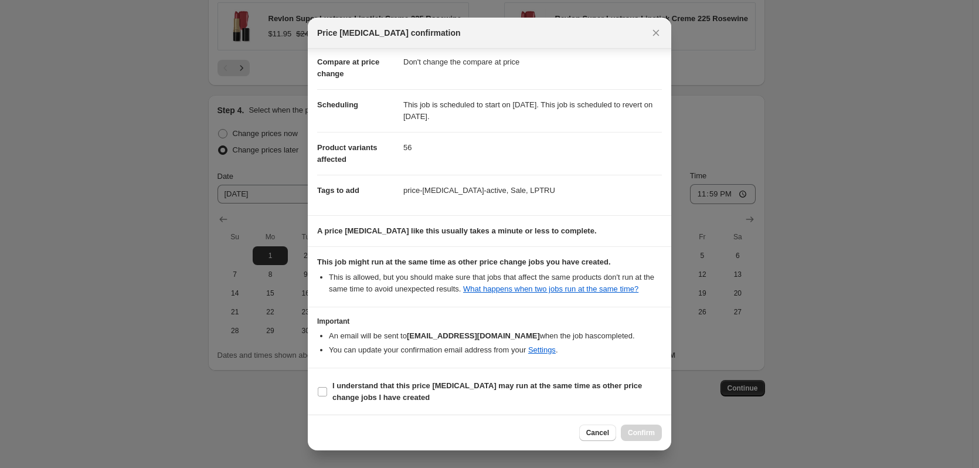
scroll to position [55, 0]
click at [329, 388] on label "I understand that this price [MEDICAL_DATA] may run at the same time as other p…" at bounding box center [489, 391] width 345 height 28
click at [327, 388] on input "I understand that this price [MEDICAL_DATA] may run at the same time as other p…" at bounding box center [322, 390] width 9 height 9
checkbox input "true"
click at [643, 439] on button "Confirm" at bounding box center [641, 432] width 41 height 16
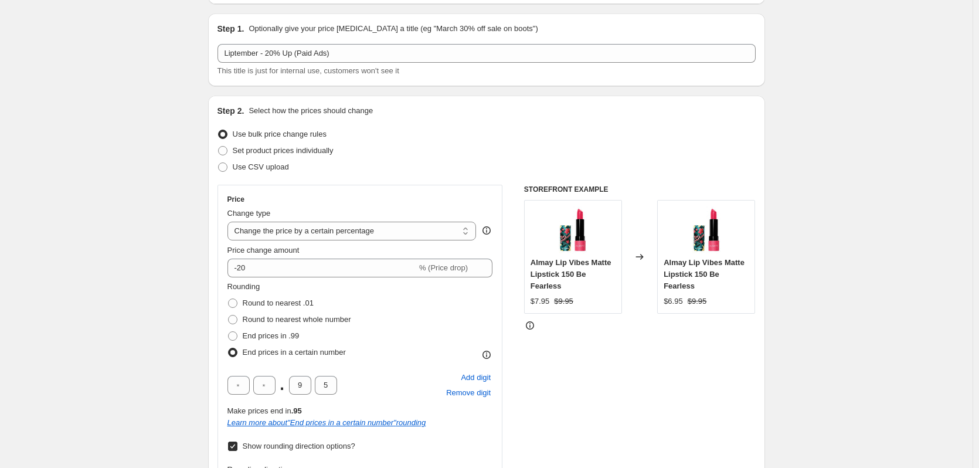
scroll to position [176, 0]
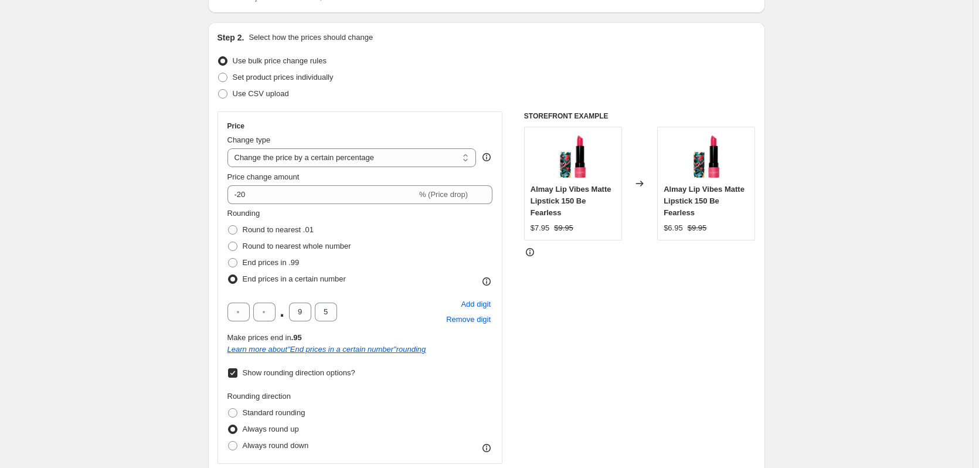
click at [424, 329] on div ". 9 5 Add digit Remove digit Make prices end in .95 Learn more about " End pric…" at bounding box center [360, 326] width 266 height 59
